Goal: Obtain resource: Download file/media

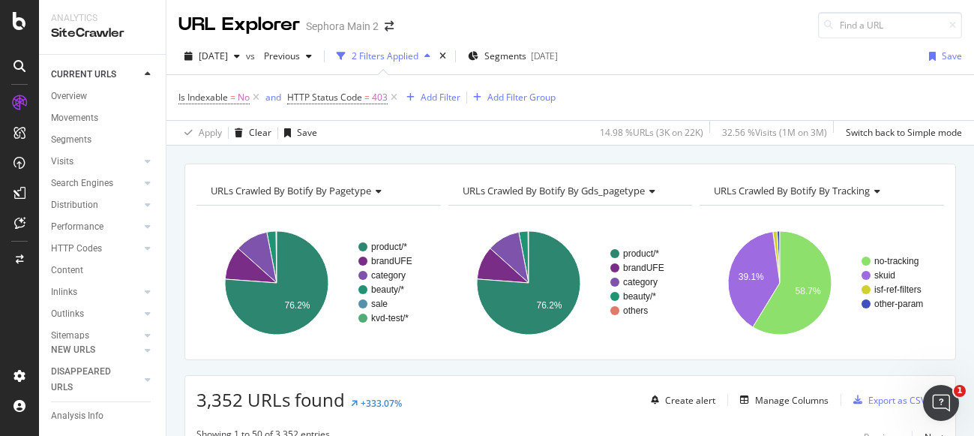
scroll to position [535, 0]
click at [240, 52] on icon "button" at bounding box center [237, 56] width 6 height 9
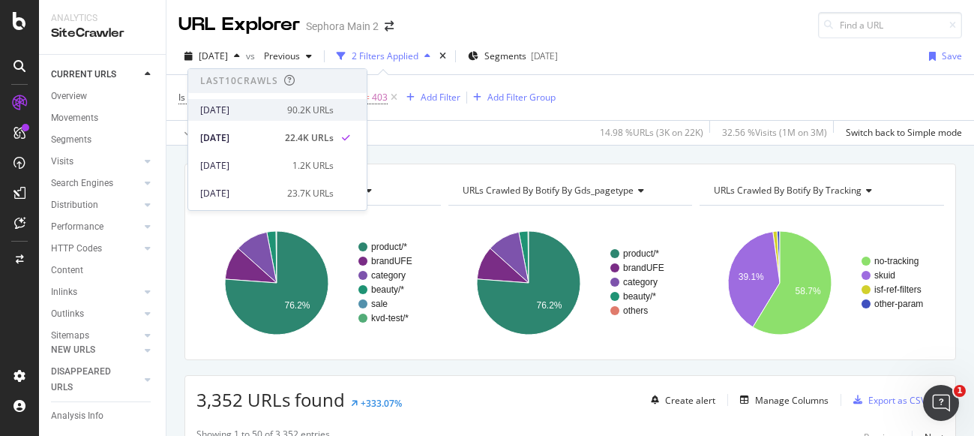
click at [246, 108] on div "2025 Sep. 5th" at bounding box center [239, 109] width 78 height 13
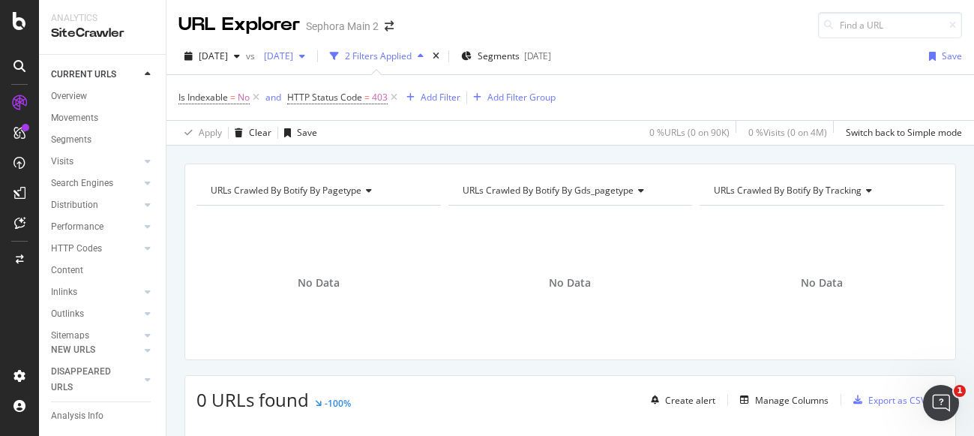
click at [305, 55] on icon "button" at bounding box center [302, 56] width 6 height 9
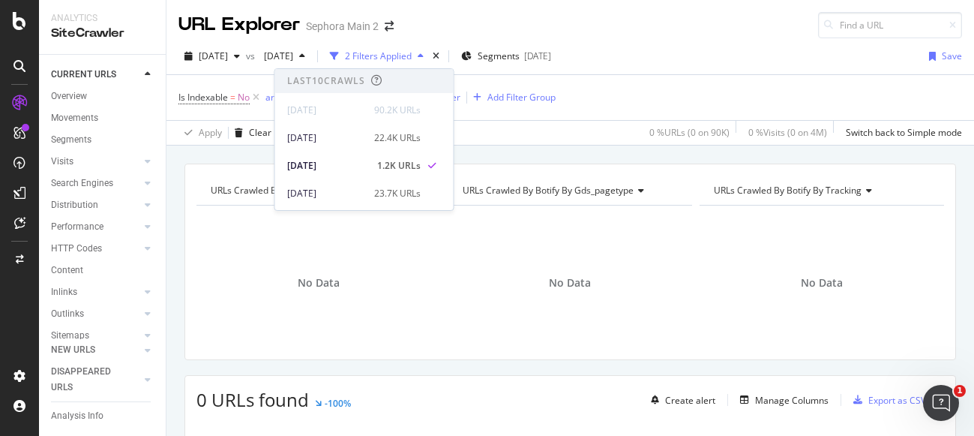
click at [667, 50] on div "2025 Sep. 5th vs 2025 Sep. 2nd 2 Filters Applied Segments 2025-09-03 Save" at bounding box center [569, 59] width 807 height 30
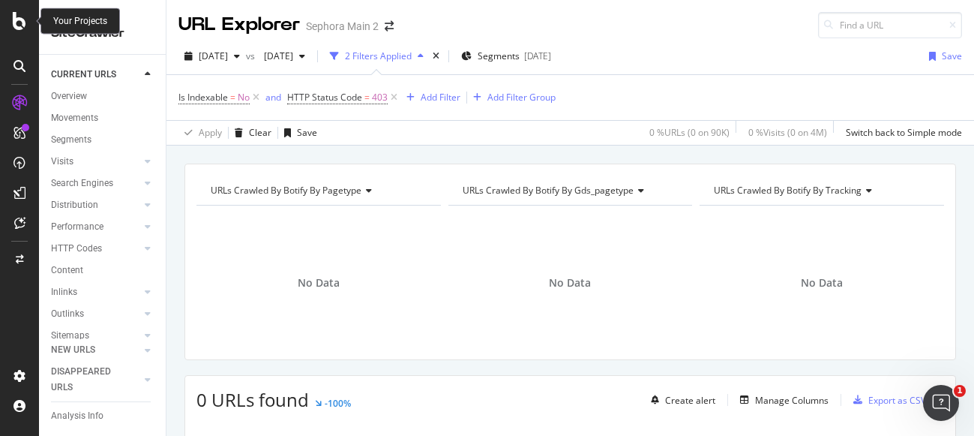
click at [15, 20] on icon at bounding box center [19, 21] width 13 height 18
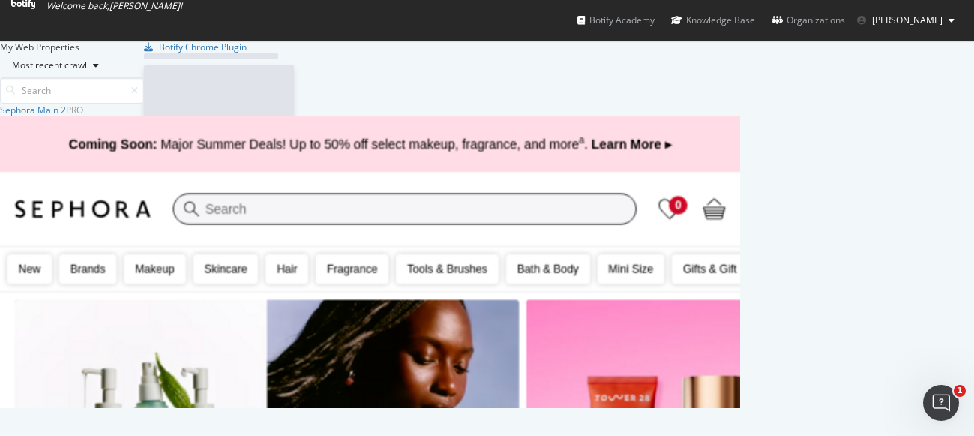
scroll to position [436, 974]
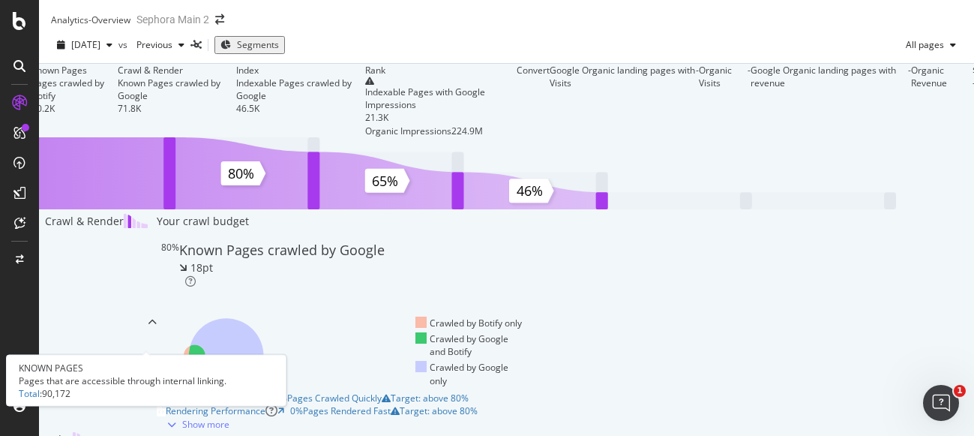
click at [118, 76] on div "Known Pages" at bounding box center [74, 70] width 86 height 13
click at [118, 115] on div "90.2K" at bounding box center [74, 108] width 86 height 13
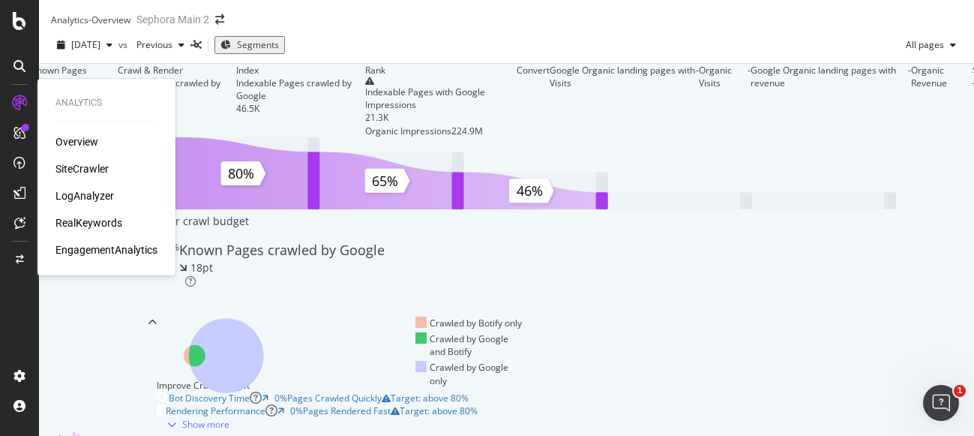
click at [91, 169] on div "SiteCrawler" at bounding box center [81, 168] width 53 height 15
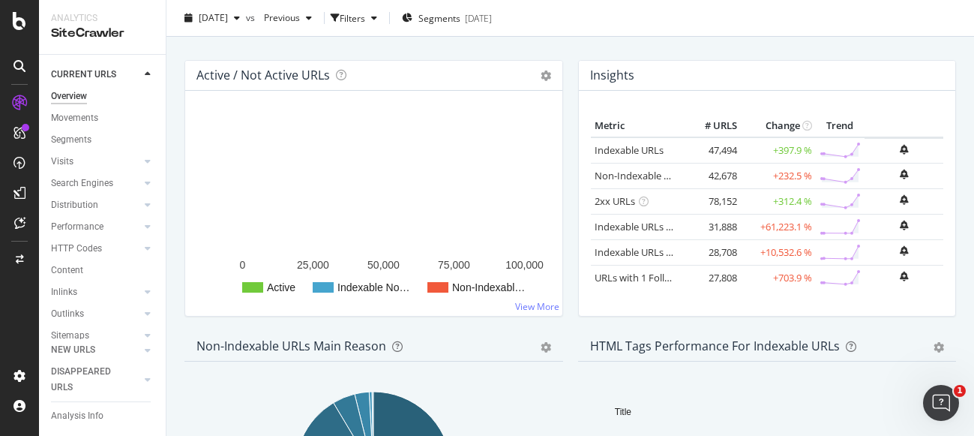
scroll to position [163, 0]
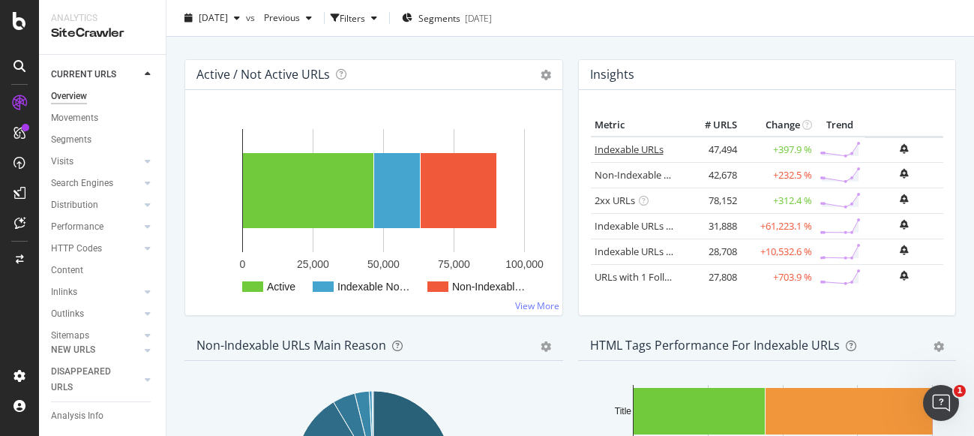
click at [618, 148] on link "Indexable URLs" at bounding box center [629, 148] width 69 height 13
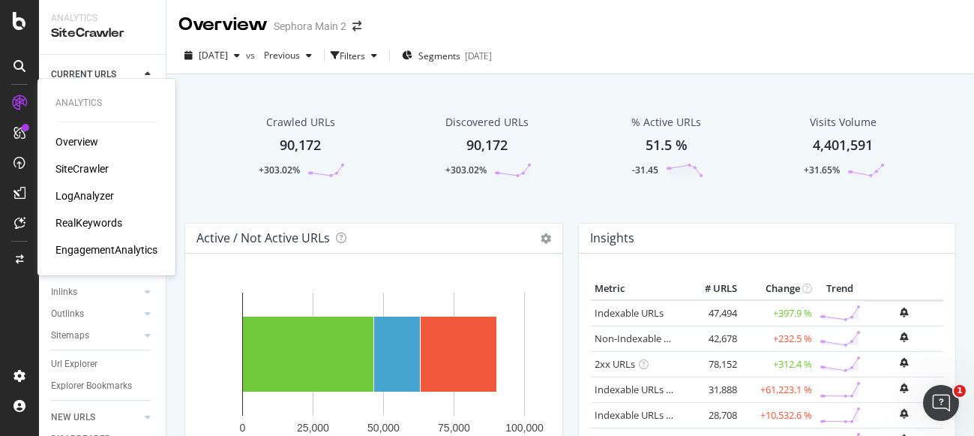
click at [82, 196] on div "LogAnalyzer" at bounding box center [84, 195] width 58 height 15
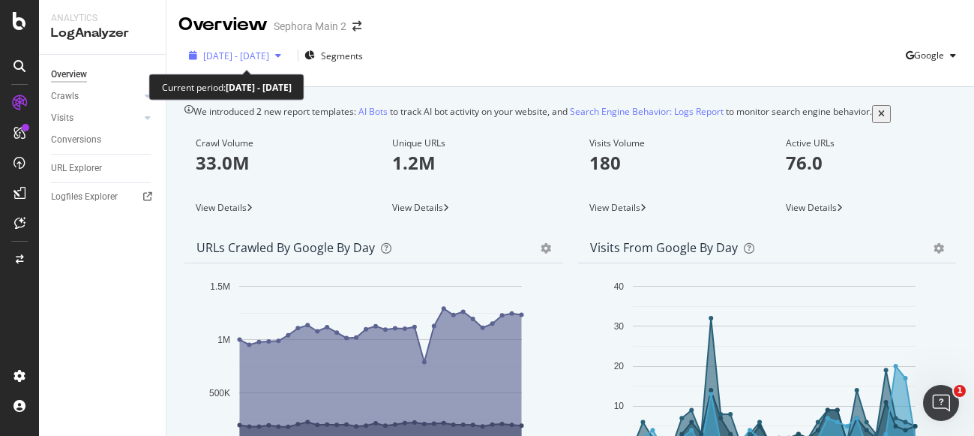
click at [281, 55] on icon "button" at bounding box center [278, 55] width 6 height 9
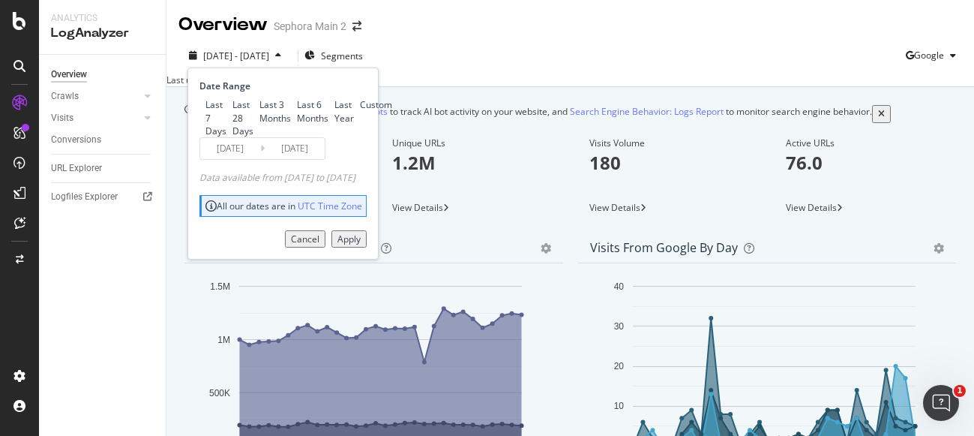
click at [226, 100] on div "Last 7 Days" at bounding box center [215, 117] width 21 height 38
type input "2025/09/01"
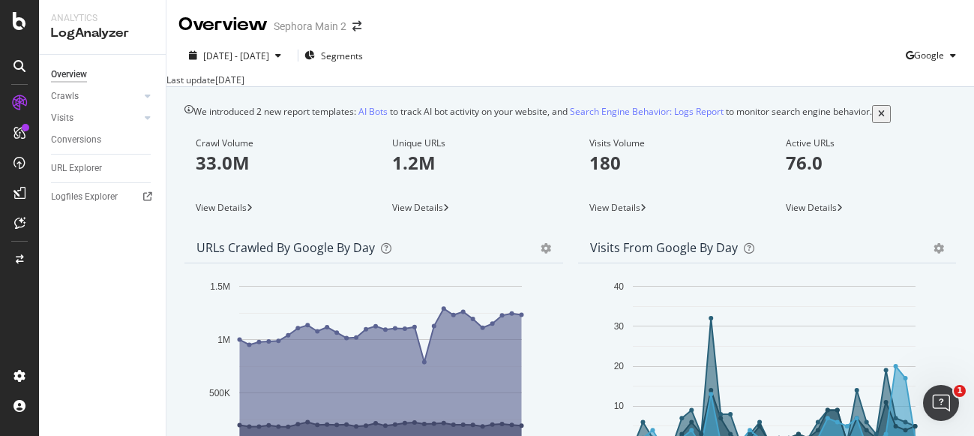
click at [467, 67] on div "2025 Aug. 9th - Sep. 7th Segments Google" at bounding box center [569, 58] width 807 height 30
click at [73, 97] on div "Crawls" at bounding box center [65, 96] width 28 height 16
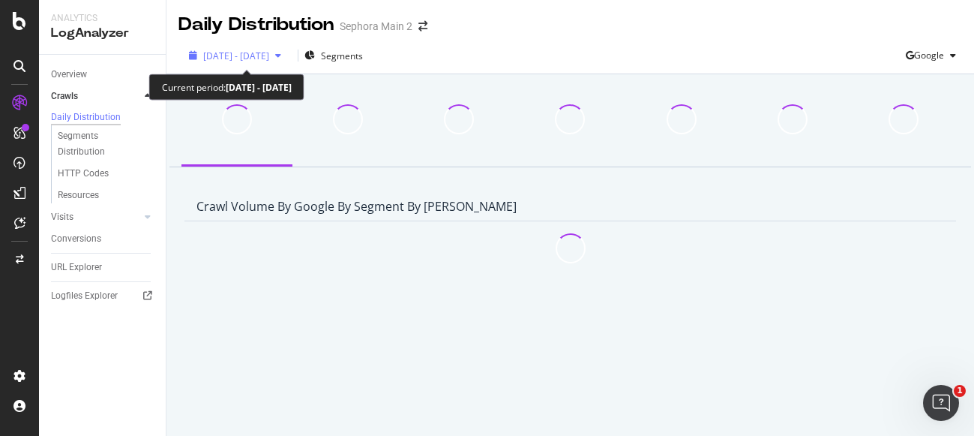
click at [281, 55] on icon "button" at bounding box center [278, 55] width 6 height 9
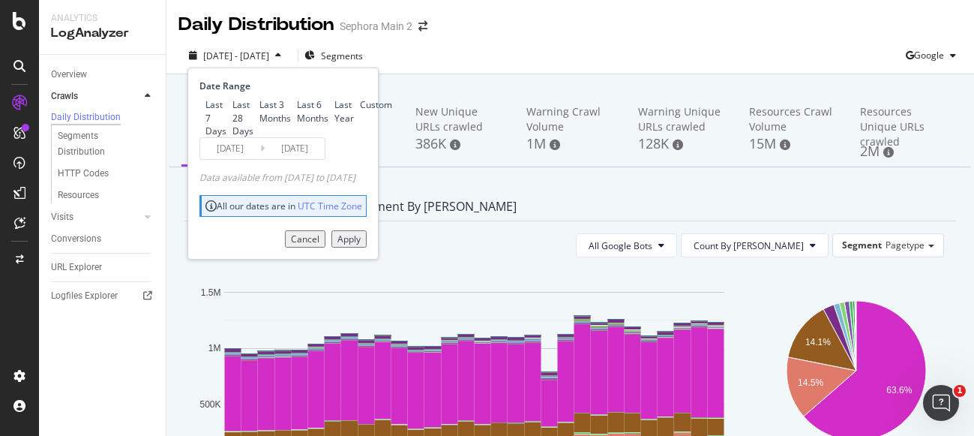
click at [226, 106] on div "Last 7 Days" at bounding box center [215, 117] width 21 height 38
type input "2025/09/01"
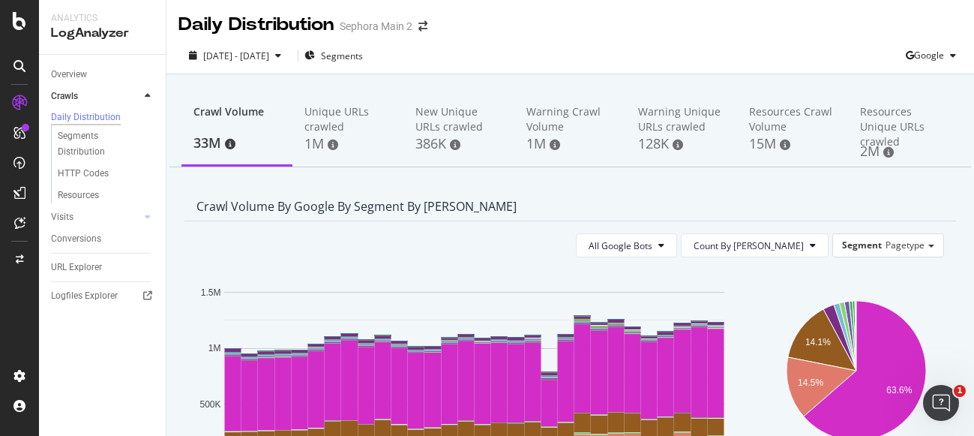
click at [514, 55] on div "2025 Aug. 9th - Sep. 7th Segments Google" at bounding box center [569, 58] width 807 height 30
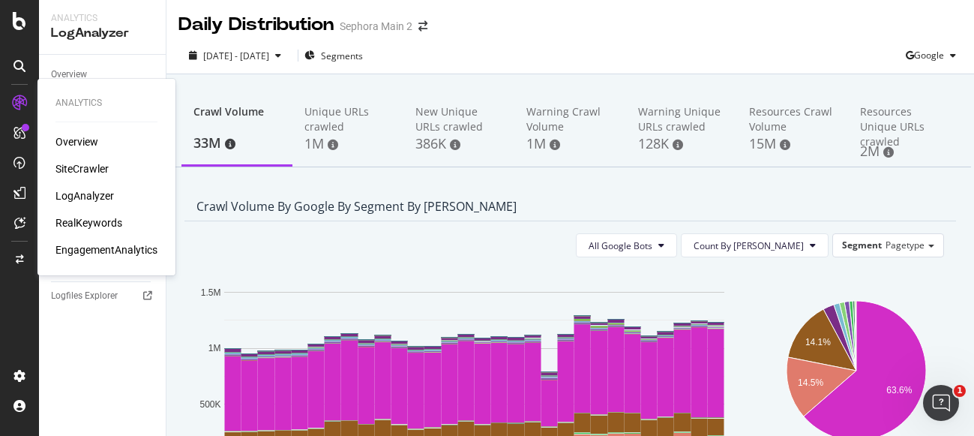
click at [78, 164] on div "SiteCrawler" at bounding box center [81, 168] width 53 height 15
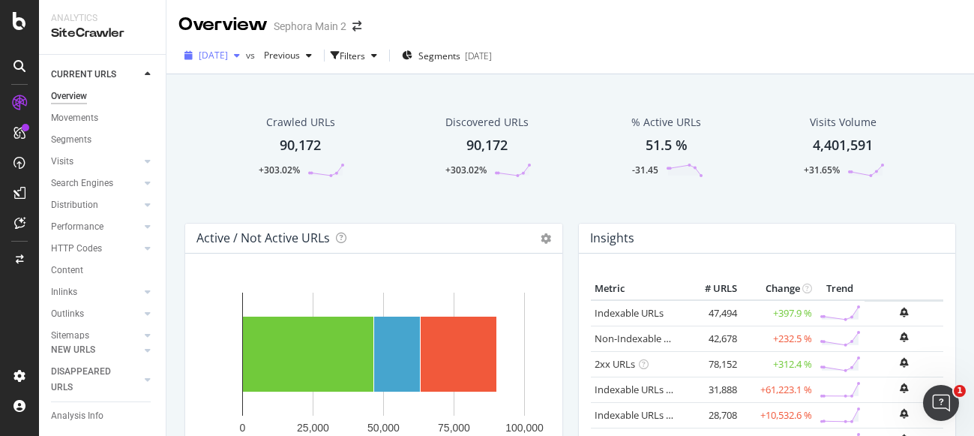
click at [246, 62] on div "2025 Sep. 5th" at bounding box center [211, 55] width 67 height 22
click at [722, 52] on div "2025 Sep. 5th vs Previous Filters Segments 2025-09-03" at bounding box center [569, 58] width 807 height 30
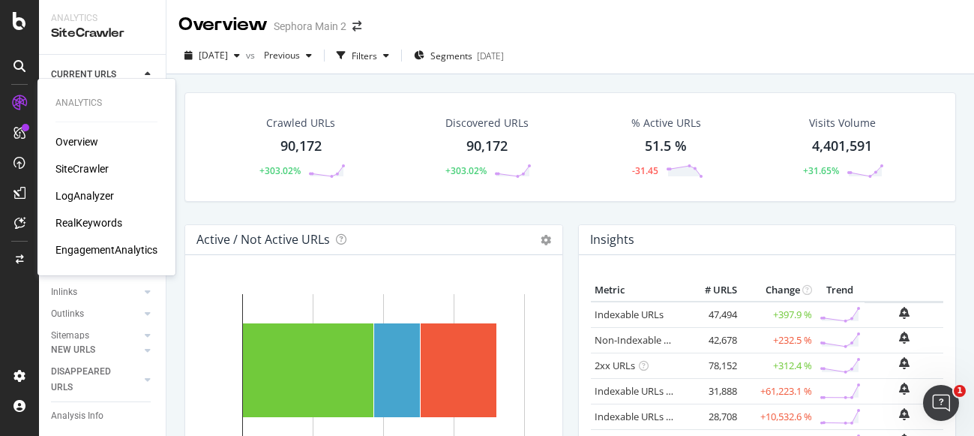
click at [88, 193] on div "LogAnalyzer" at bounding box center [84, 195] width 58 height 15
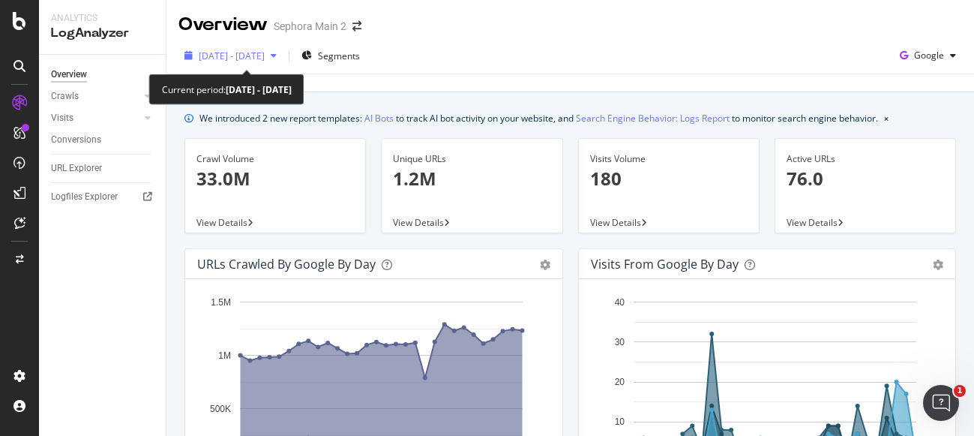
click at [277, 51] on icon "button" at bounding box center [274, 55] width 6 height 9
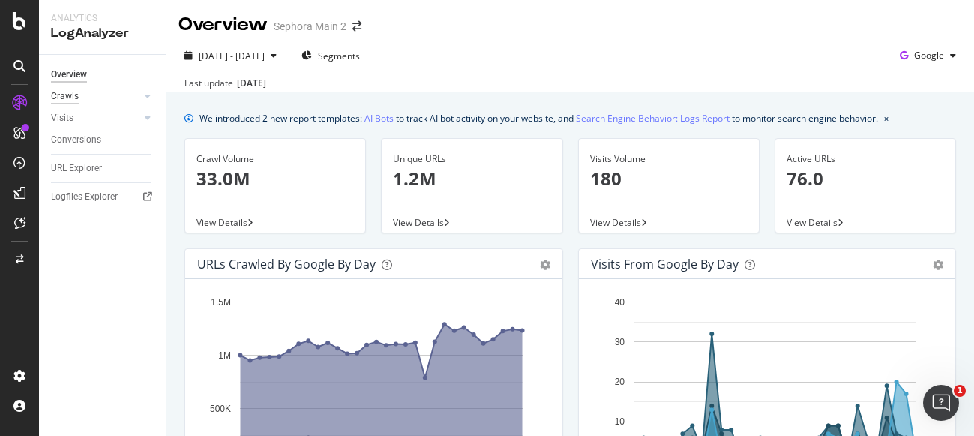
click at [73, 97] on div "Crawls" at bounding box center [65, 96] width 28 height 16
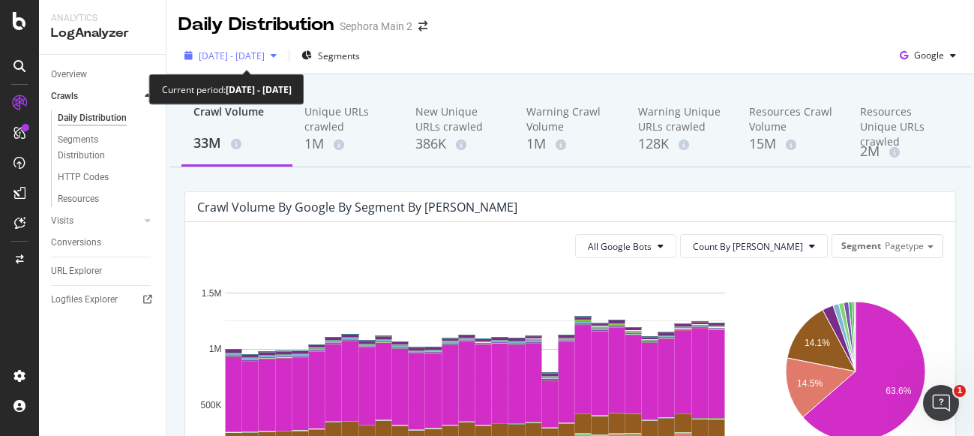
click at [283, 55] on div "button" at bounding box center [274, 55] width 18 height 9
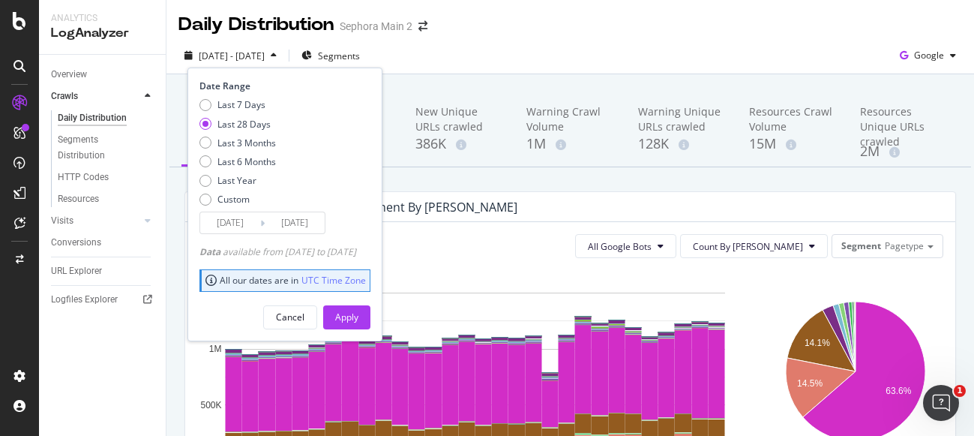
click at [613, 49] on div "2025 Aug. 9th - Sep. 7th Segments Date Range Last 7 Days Last 28 Days Last 3 Mo…" at bounding box center [569, 58] width 807 height 30
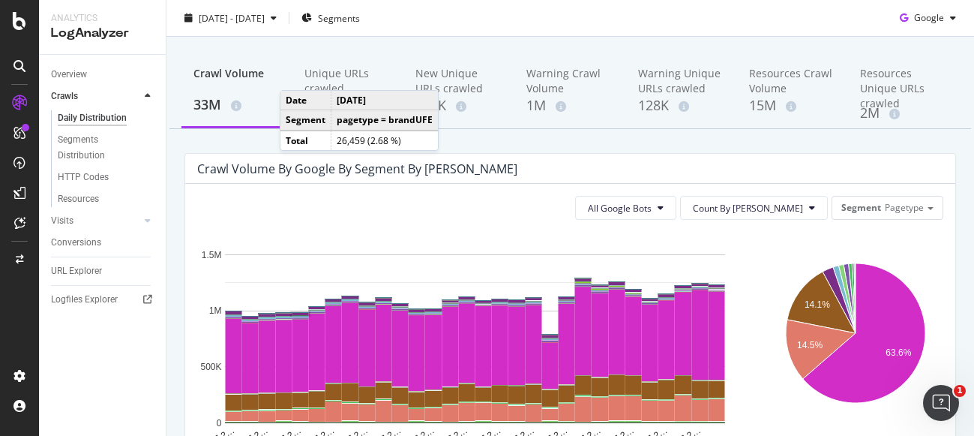
scroll to position [3, 0]
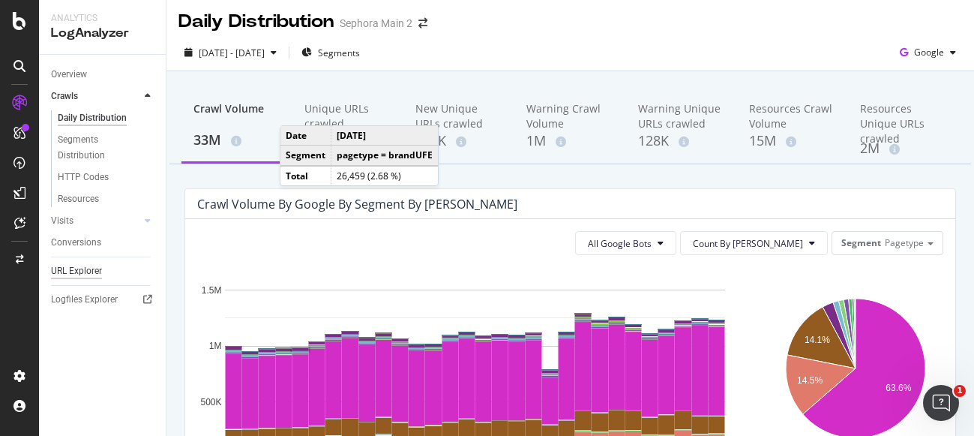
click at [79, 268] on div "URL Explorer" at bounding box center [76, 271] width 51 height 16
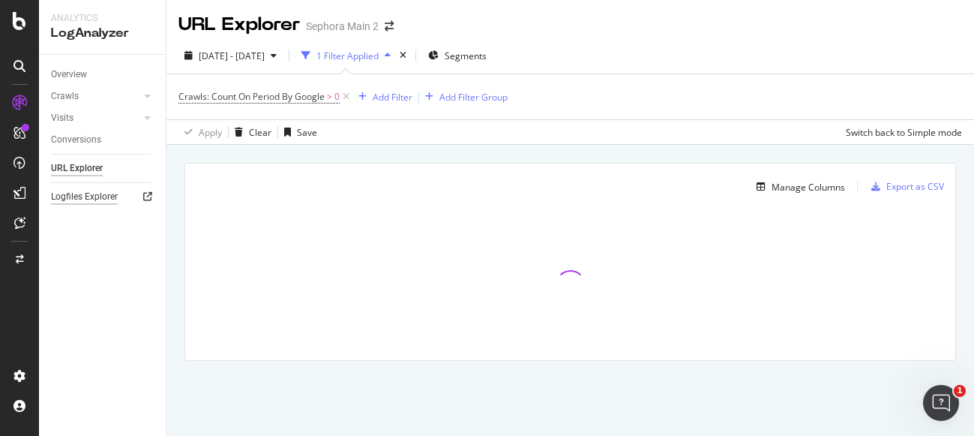
click at [100, 193] on div "Logfiles Explorer" at bounding box center [84, 197] width 67 height 16
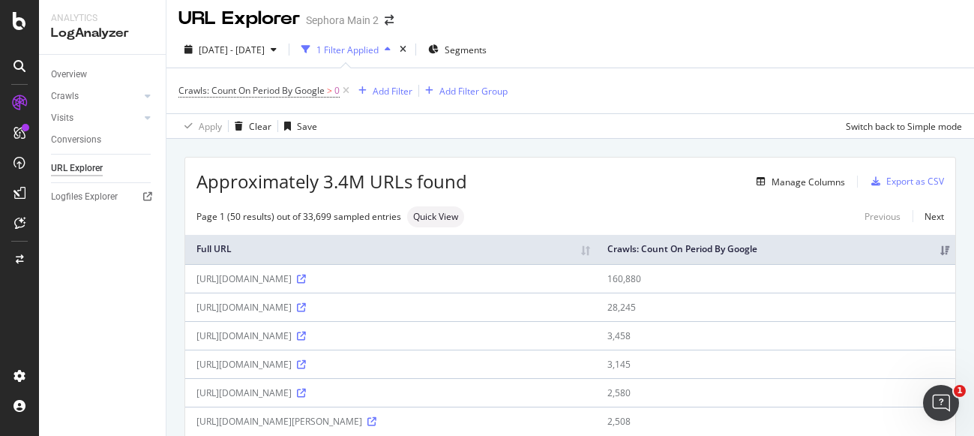
scroll to position [9, 0]
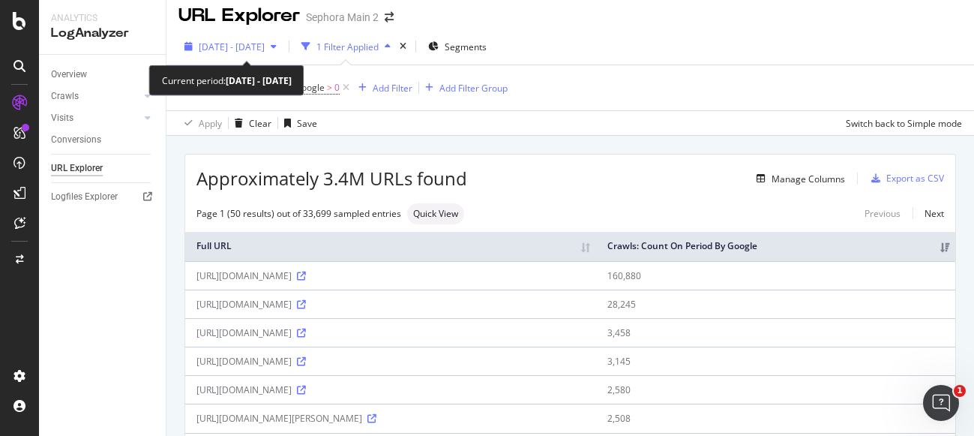
click at [277, 44] on icon "button" at bounding box center [274, 46] width 6 height 9
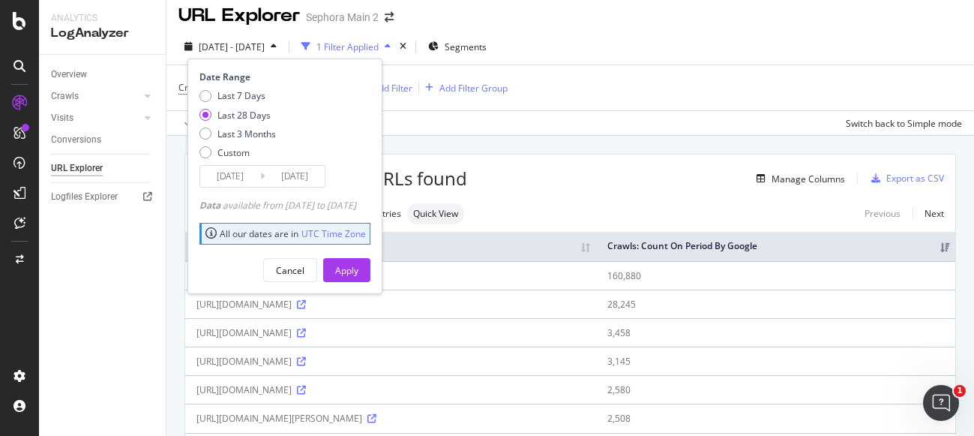
click at [277, 43] on icon "button" at bounding box center [274, 46] width 6 height 9
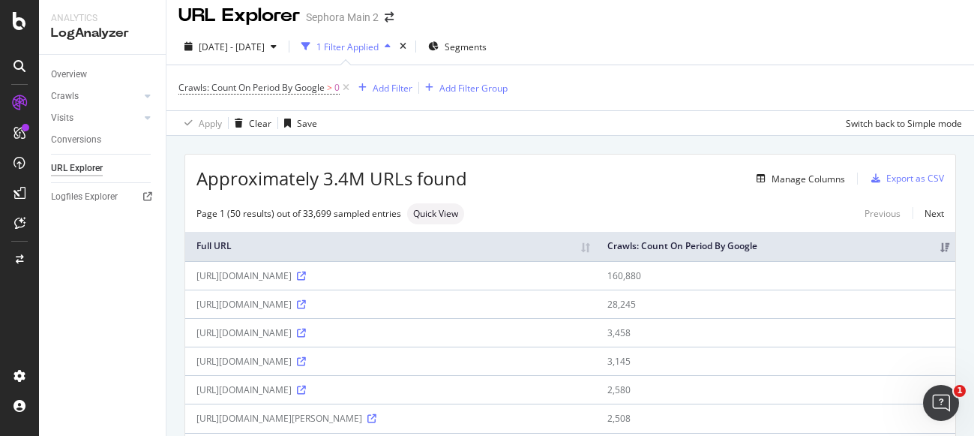
click at [19, 66] on icon at bounding box center [19, 66] width 12 height 12
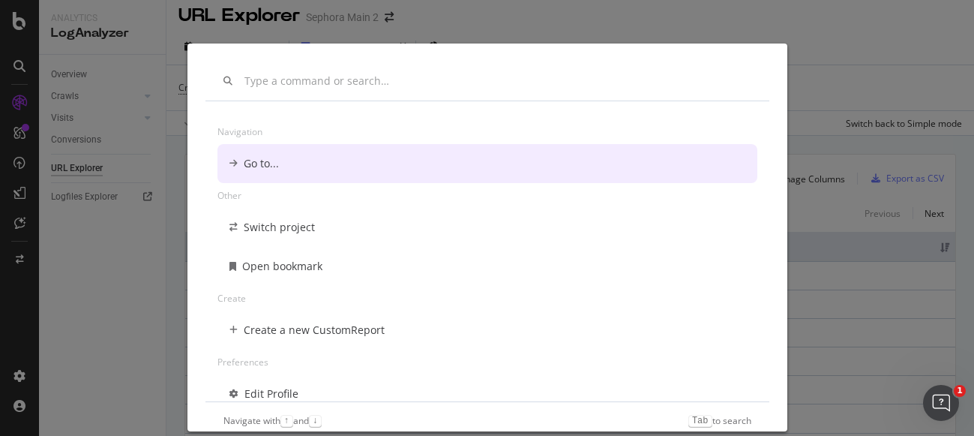
click at [137, 158] on div "Navigation Go to... Other Switch project Open bookmark Create Create a new Cust…" at bounding box center [487, 218] width 974 height 436
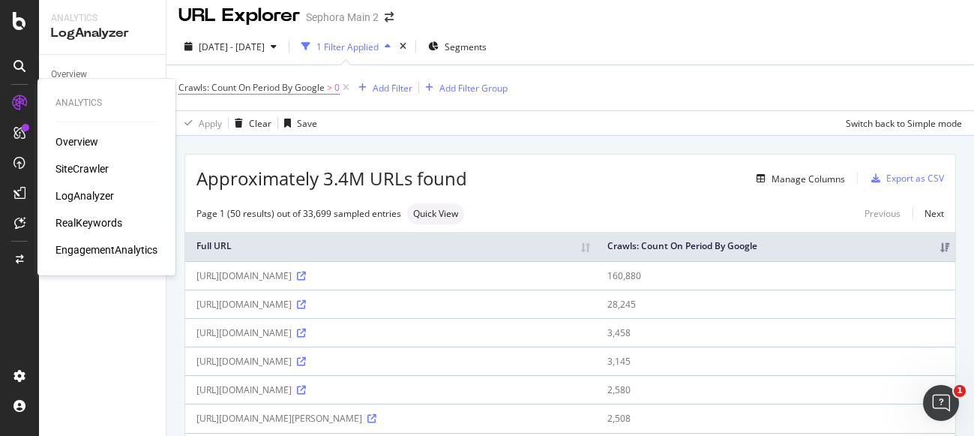
click at [76, 169] on div "SiteCrawler" at bounding box center [81, 168] width 53 height 15
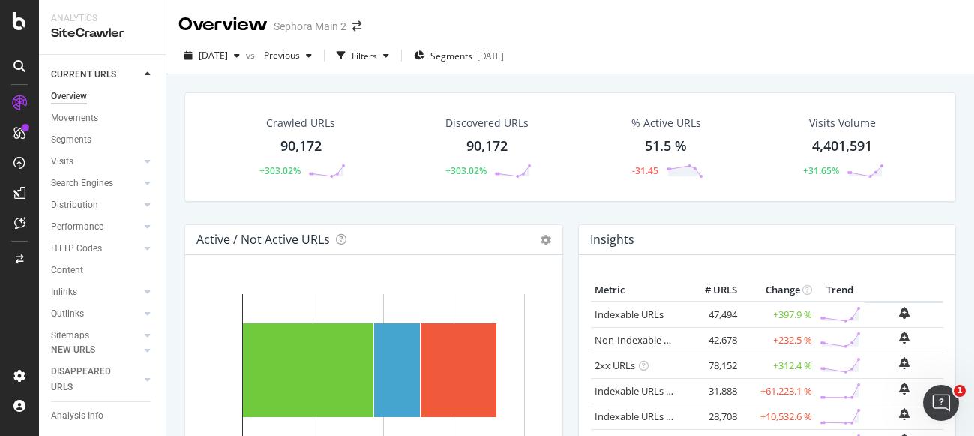
click at [301, 147] on div "90,172" at bounding box center [300, 145] width 41 height 19
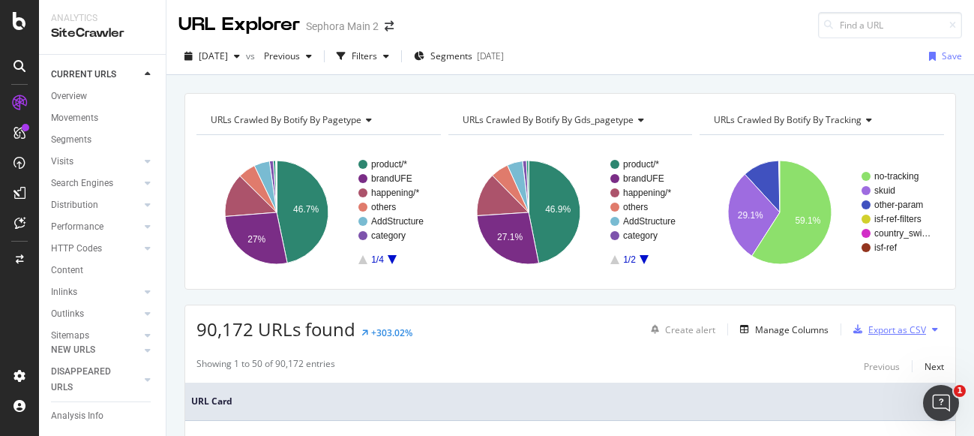
click at [894, 331] on div "Export as CSV" at bounding box center [897, 329] width 58 height 13
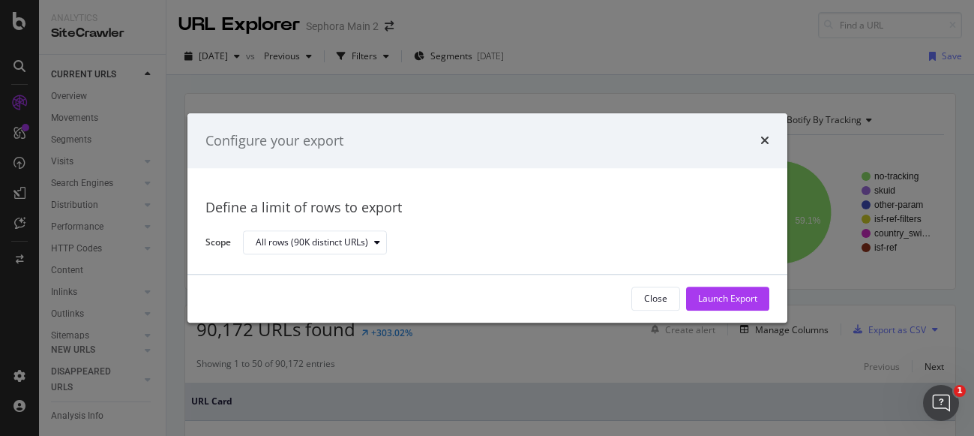
click at [251, 310] on div "Close Launch Export" at bounding box center [487, 298] width 564 height 24
click at [751, 295] on div "Launch Export" at bounding box center [727, 298] width 59 height 13
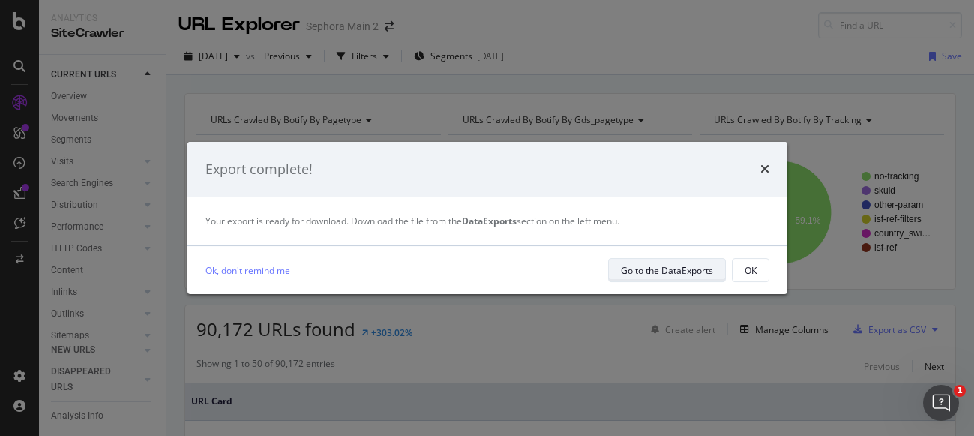
click at [688, 273] on div "Go to the DataExports" at bounding box center [667, 270] width 92 height 13
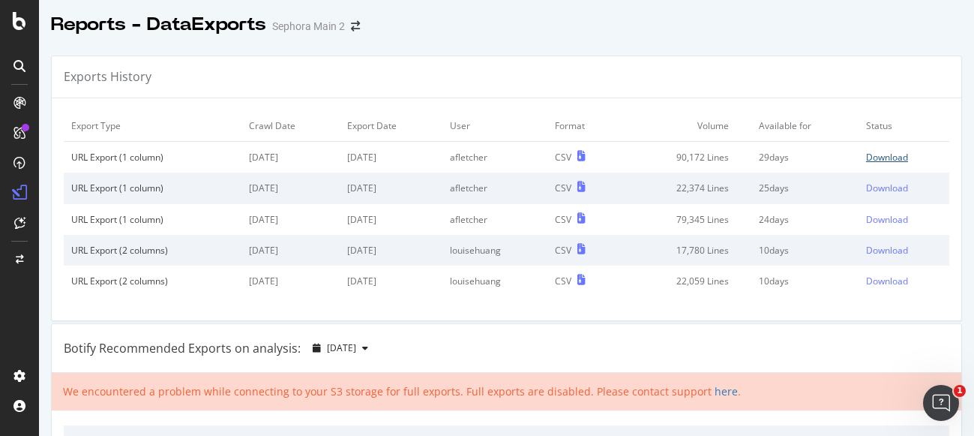
click at [913, 154] on link "Download" at bounding box center [904, 157] width 76 height 13
